Goal: Navigation & Orientation: Find specific page/section

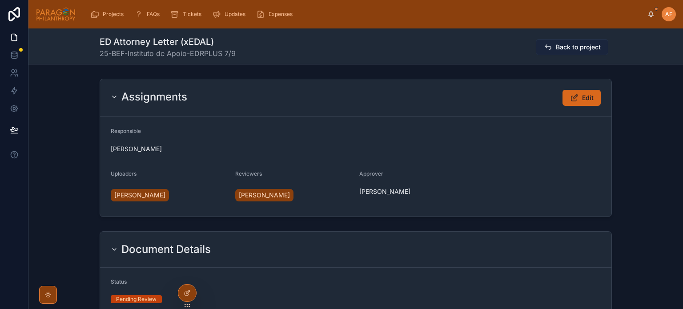
click at [568, 50] on span "Back to project" at bounding box center [578, 47] width 45 height 9
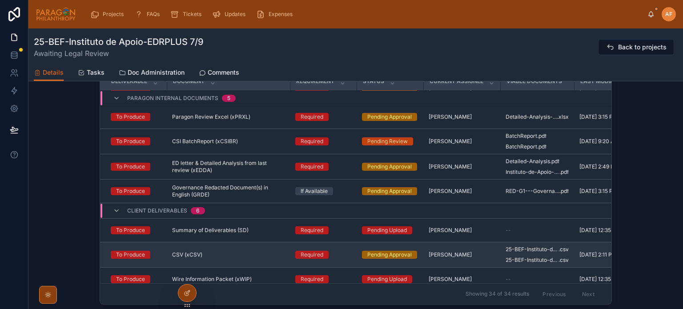
scroll to position [222, 0]
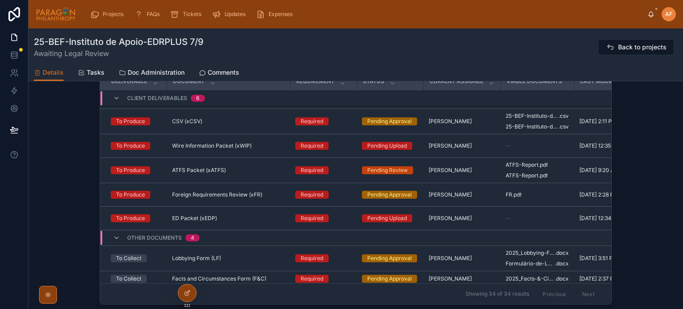
click at [55, 99] on div "All Tasks Deliverable Requirement Status Responsible Viable Docs Deliverable Do…" at bounding box center [355, 168] width 654 height 280
click at [219, 71] on span "Comments" at bounding box center [224, 72] width 32 height 9
